Goal: Navigation & Orientation: Find specific page/section

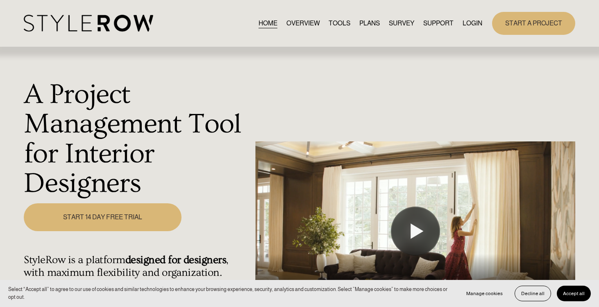
click at [475, 24] on link "LOGIN" at bounding box center [472, 23] width 20 height 11
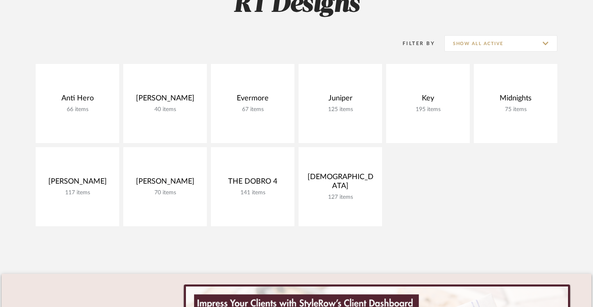
scroll to position [146, 0]
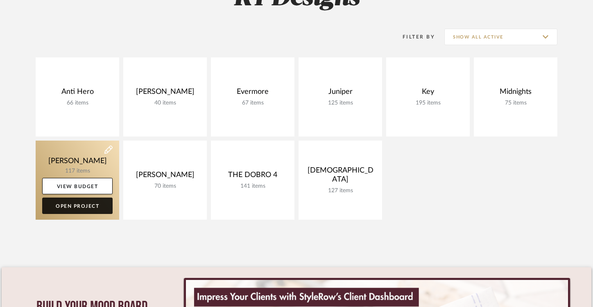
click at [77, 208] on link "Open Project" at bounding box center [77, 205] width 70 height 16
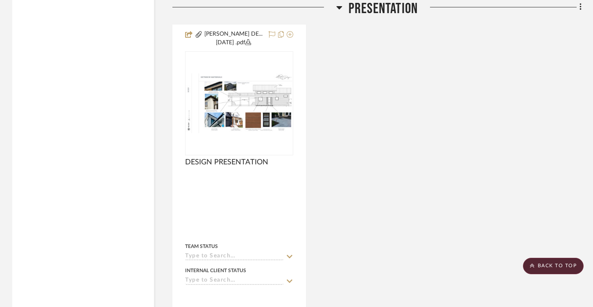
scroll to position [1387, 0]
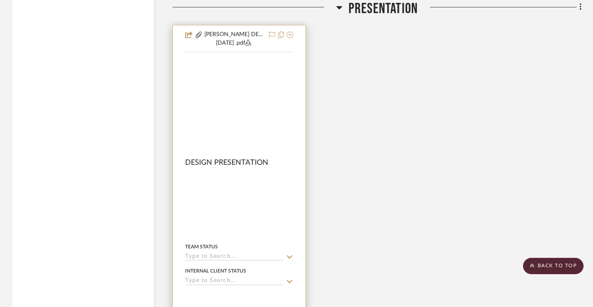
click at [0, 0] on img at bounding box center [0, 0] width 0 height 0
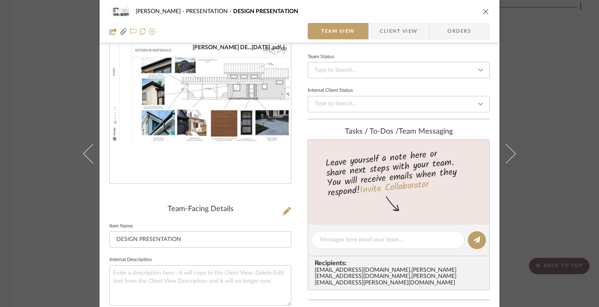
scroll to position [0, 0]
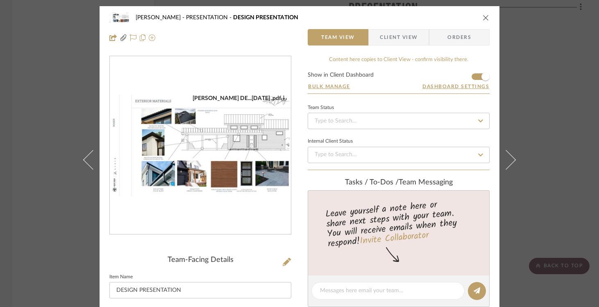
click at [223, 159] on img "0" at bounding box center [200, 146] width 181 height 102
